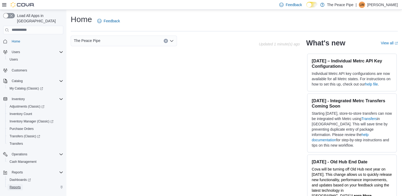
click at [16, 185] on span "Reports" at bounding box center [15, 187] width 11 height 4
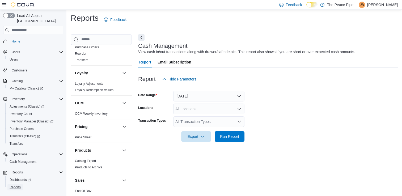
scroll to position [161, 0]
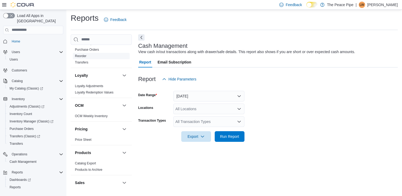
click at [83, 58] on link "Reorder" at bounding box center [80, 56] width 11 height 4
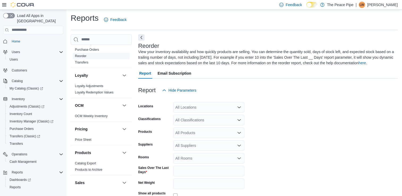
scroll to position [23, 0]
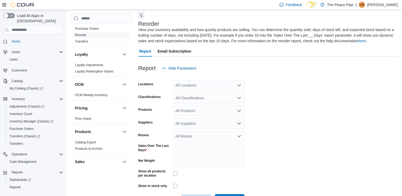
click at [208, 83] on div "All Locations" at bounding box center [208, 85] width 71 height 11
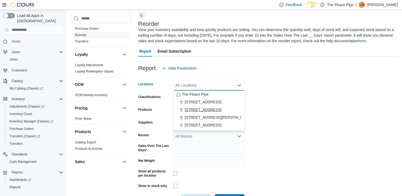
click at [199, 109] on span "31 Celina St" at bounding box center [203, 109] width 37 height 5
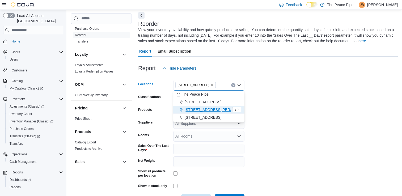
click at [314, 93] on form "Locations 31 Celina St Combo box. Selected. 31 Celina St. Press Backspace to de…" at bounding box center [268, 139] width 260 height 131
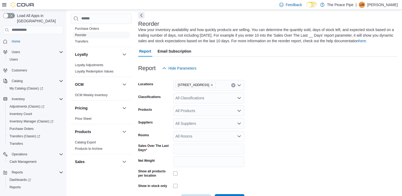
click at [215, 123] on div "All Suppliers" at bounding box center [208, 123] width 71 height 11
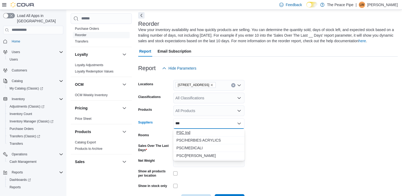
type input "***"
click at [198, 130] on span "PSC Ind" at bounding box center [208, 132] width 65 height 5
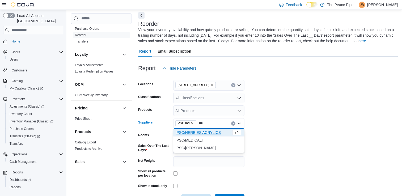
type input "***"
click at [198, 131] on span "PSC/HERBIES ACRYLICS" at bounding box center [203, 132] width 55 height 5
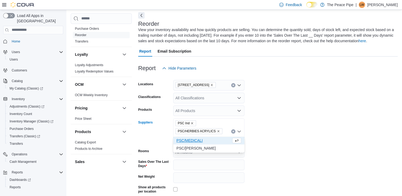
type input "***"
click at [195, 139] on span "PSC/MEDICALI" at bounding box center [203, 140] width 55 height 5
type input "***"
click at [192, 149] on span "PSC/SHELDON BLACK" at bounding box center [203, 148] width 55 height 5
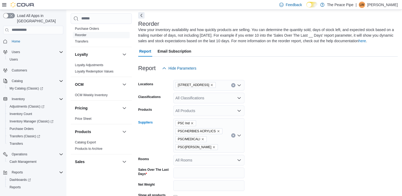
scroll to position [66, 0]
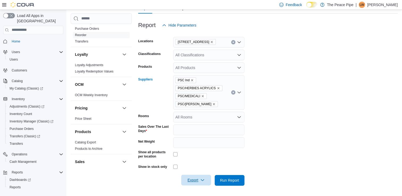
click at [206, 179] on span "Export" at bounding box center [195, 180] width 23 height 11
click at [200, 147] on span "Export to Excel" at bounding box center [197, 148] width 24 height 4
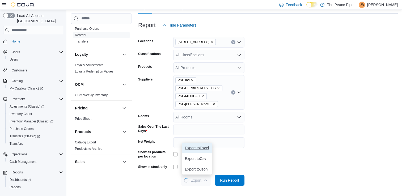
click at [200, 147] on span "Export to Excel" at bounding box center [197, 148] width 24 height 4
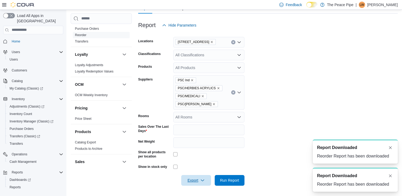
scroll to position [0, 0]
